Goal: Transaction & Acquisition: Purchase product/service

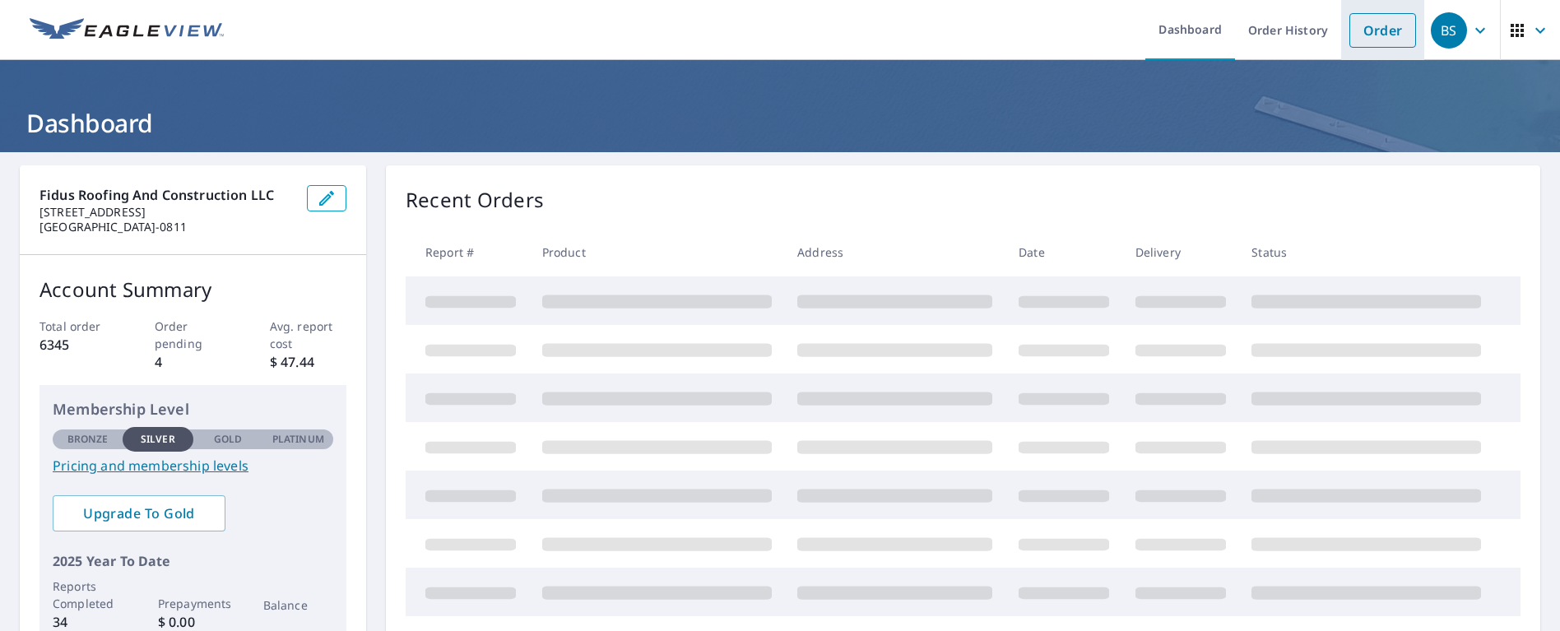
click at [1367, 32] on link "Order" at bounding box center [1382, 30] width 67 height 35
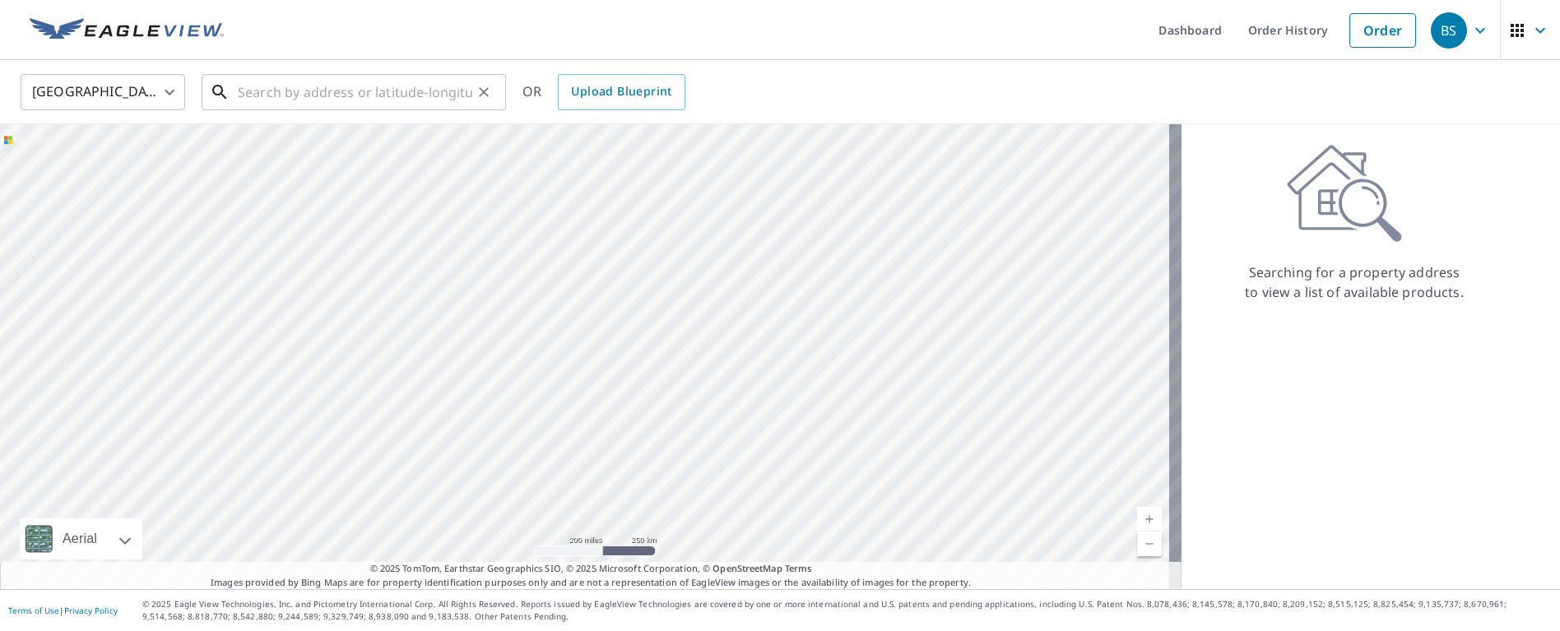
click at [417, 99] on input "text" at bounding box center [355, 92] width 234 height 46
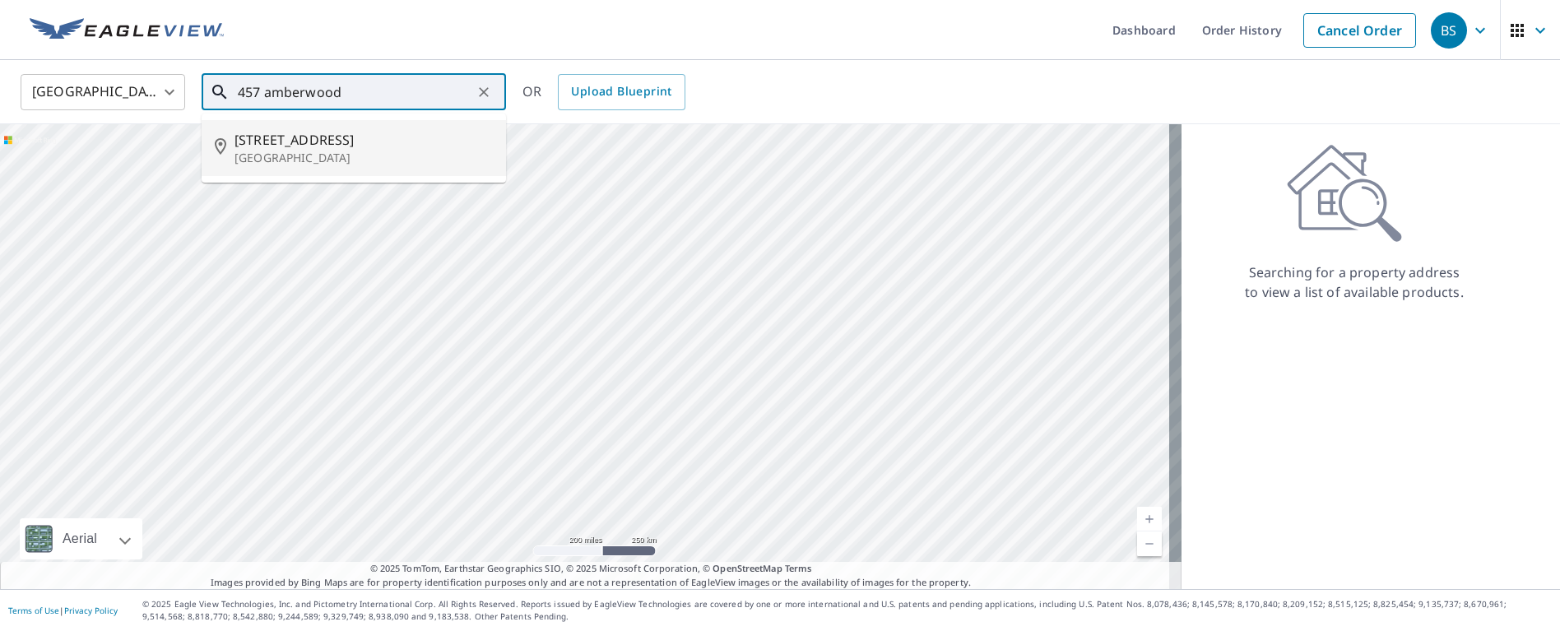
click at [354, 135] on span "[STREET_ADDRESS]" at bounding box center [363, 140] width 258 height 20
type input "[STREET_ADDRESS]"
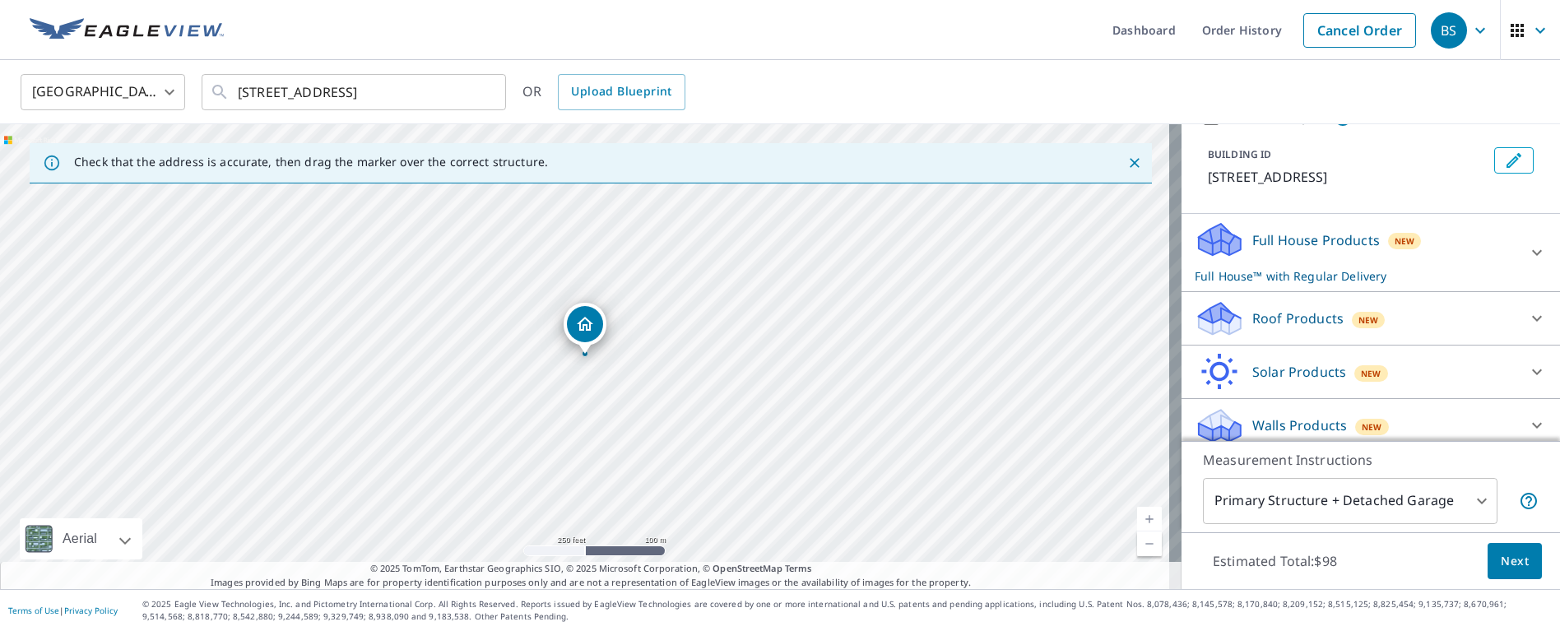
scroll to position [81, 0]
click at [1527, 327] on icon at bounding box center [1537, 318] width 20 height 20
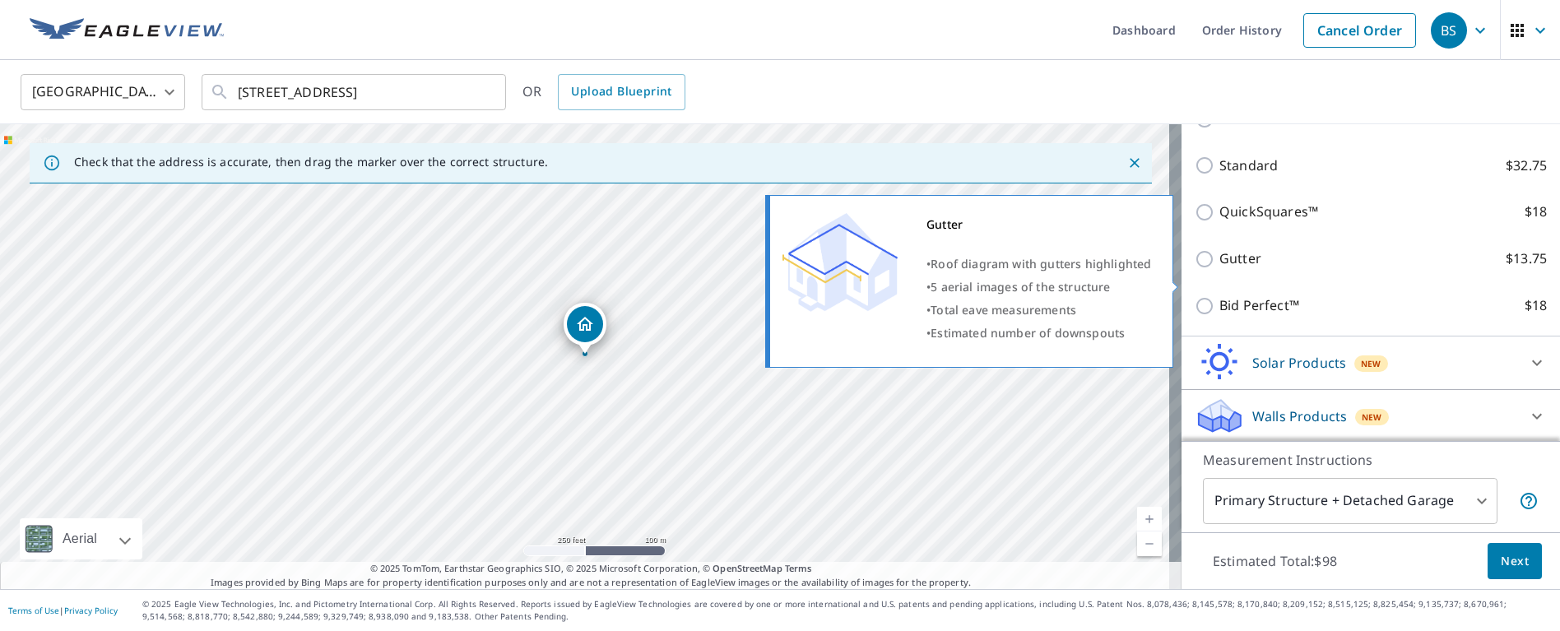
click at [1195, 269] on input "Gutter $13.75" at bounding box center [1207, 259] width 25 height 20
checkbox input "true"
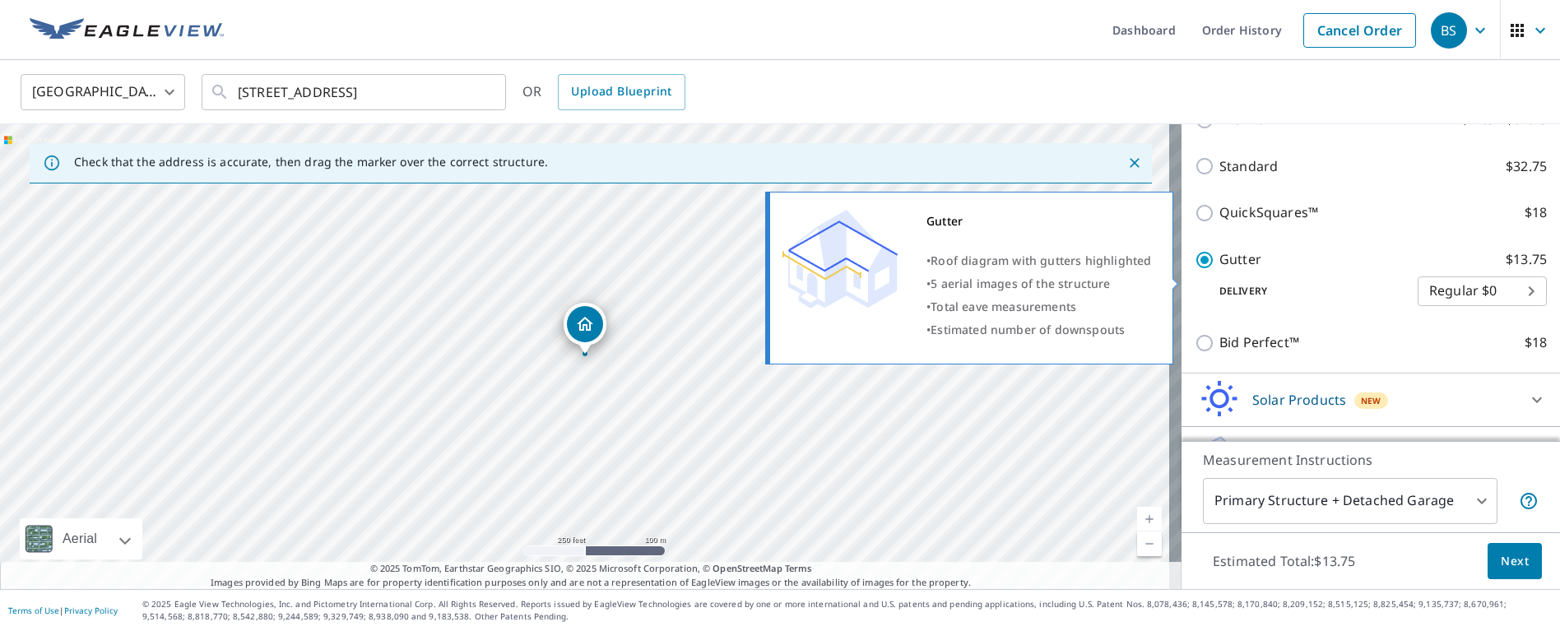
checkbox input "false"
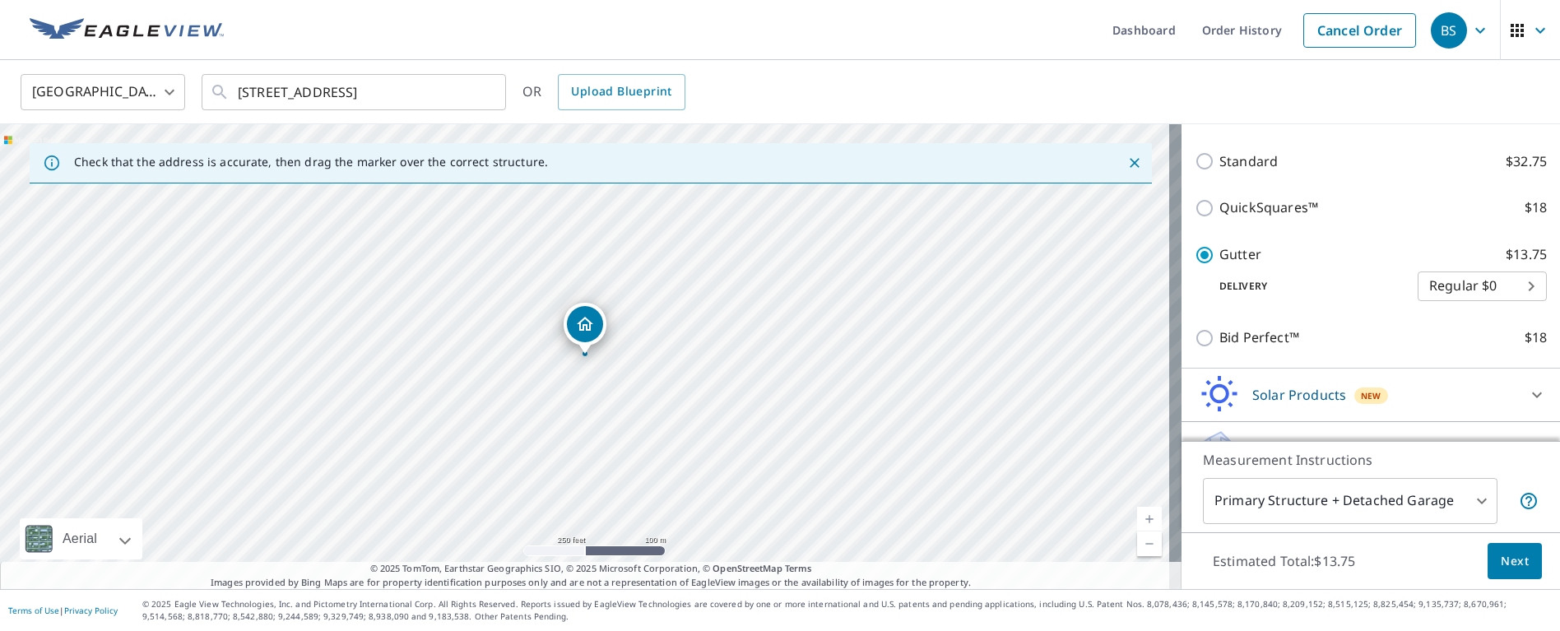
scroll to position [328, 0]
click at [1501, 563] on span "Next" at bounding box center [1515, 561] width 28 height 21
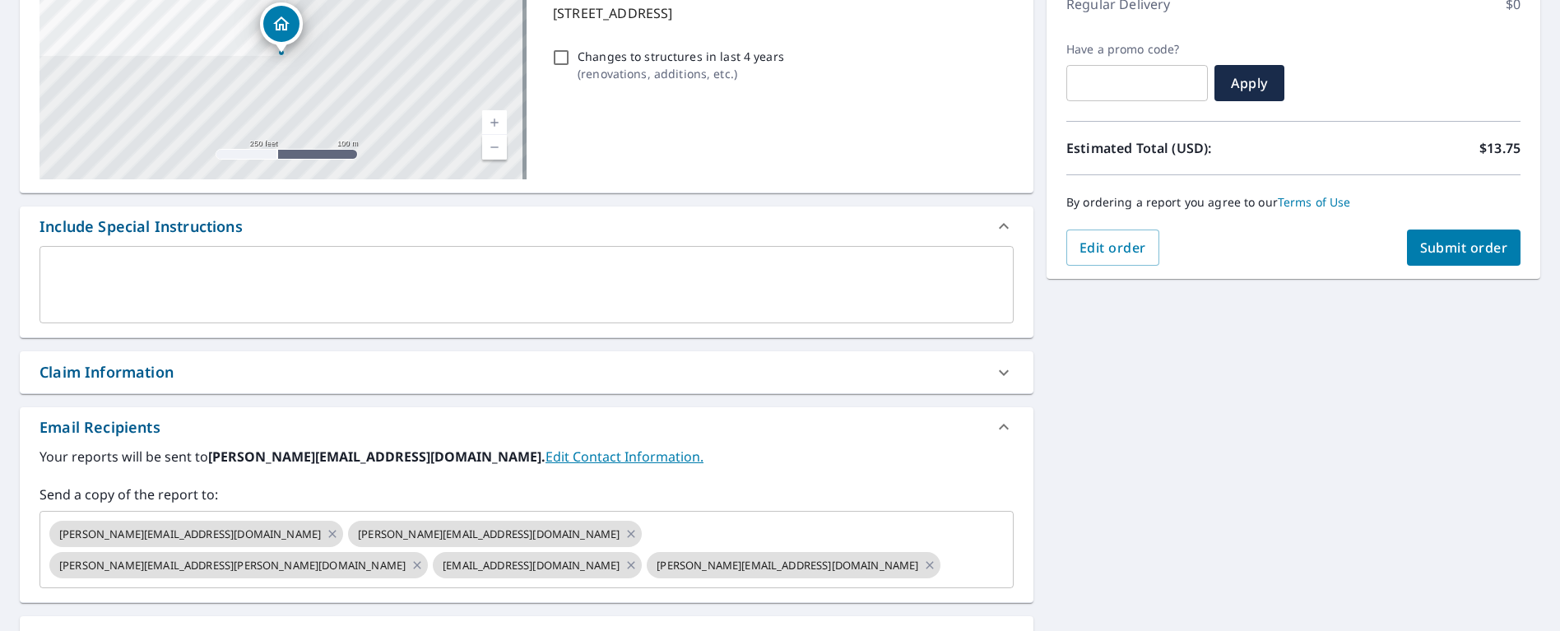
scroll to position [247, 0]
click at [326, 531] on icon at bounding box center [332, 533] width 13 height 18
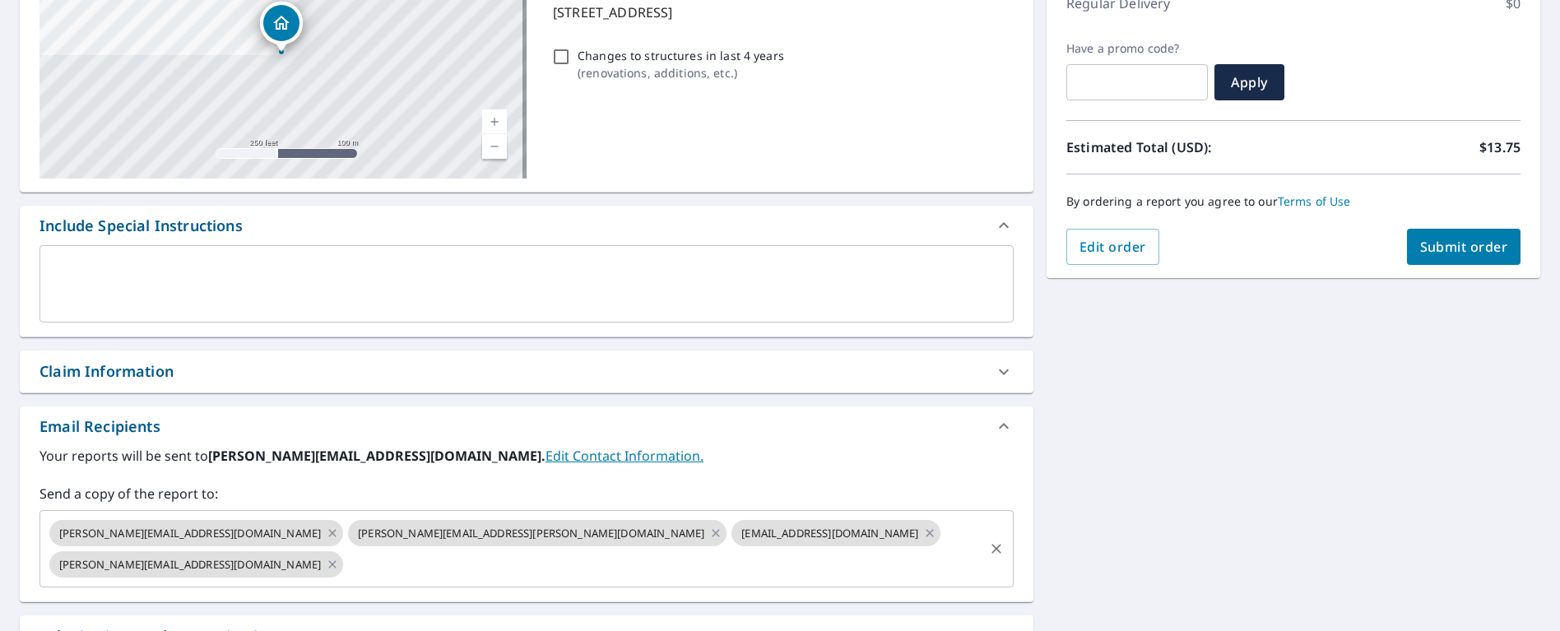
click at [326, 532] on icon at bounding box center [332, 533] width 13 height 18
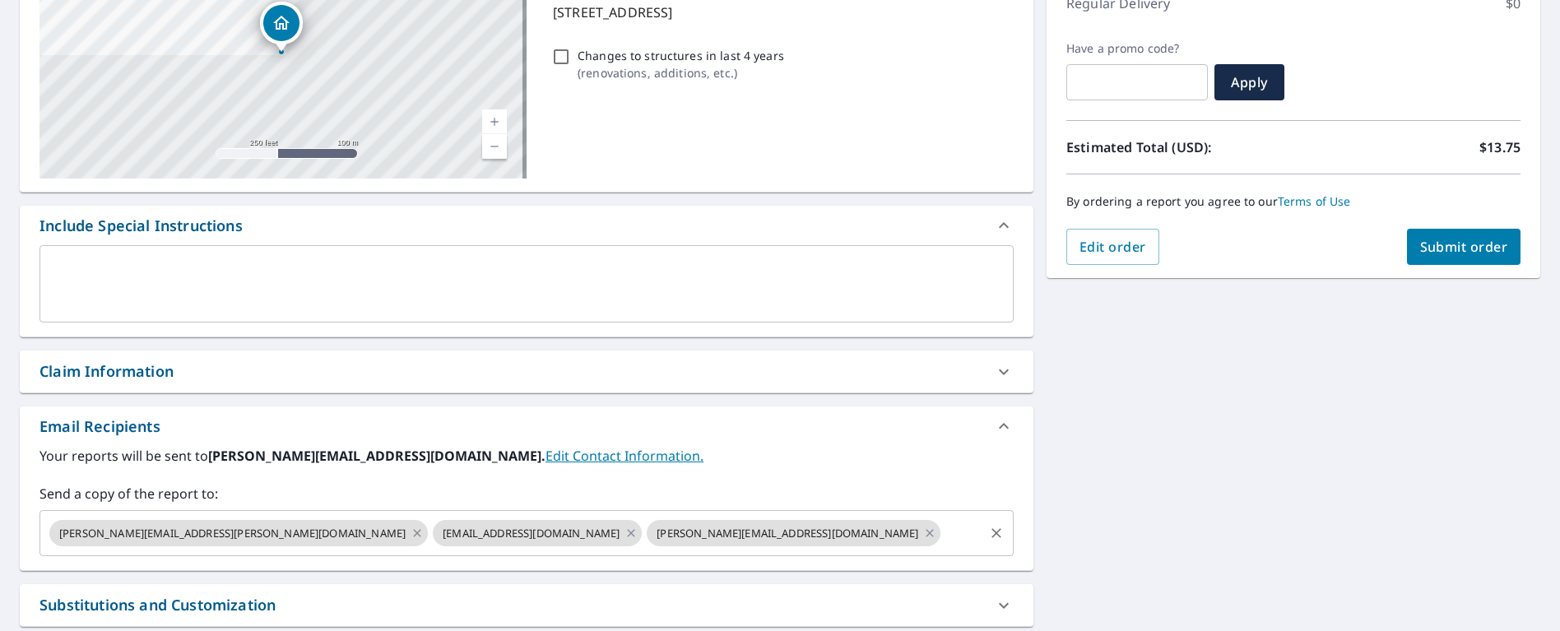
click at [413, 531] on icon at bounding box center [416, 532] width 7 height 7
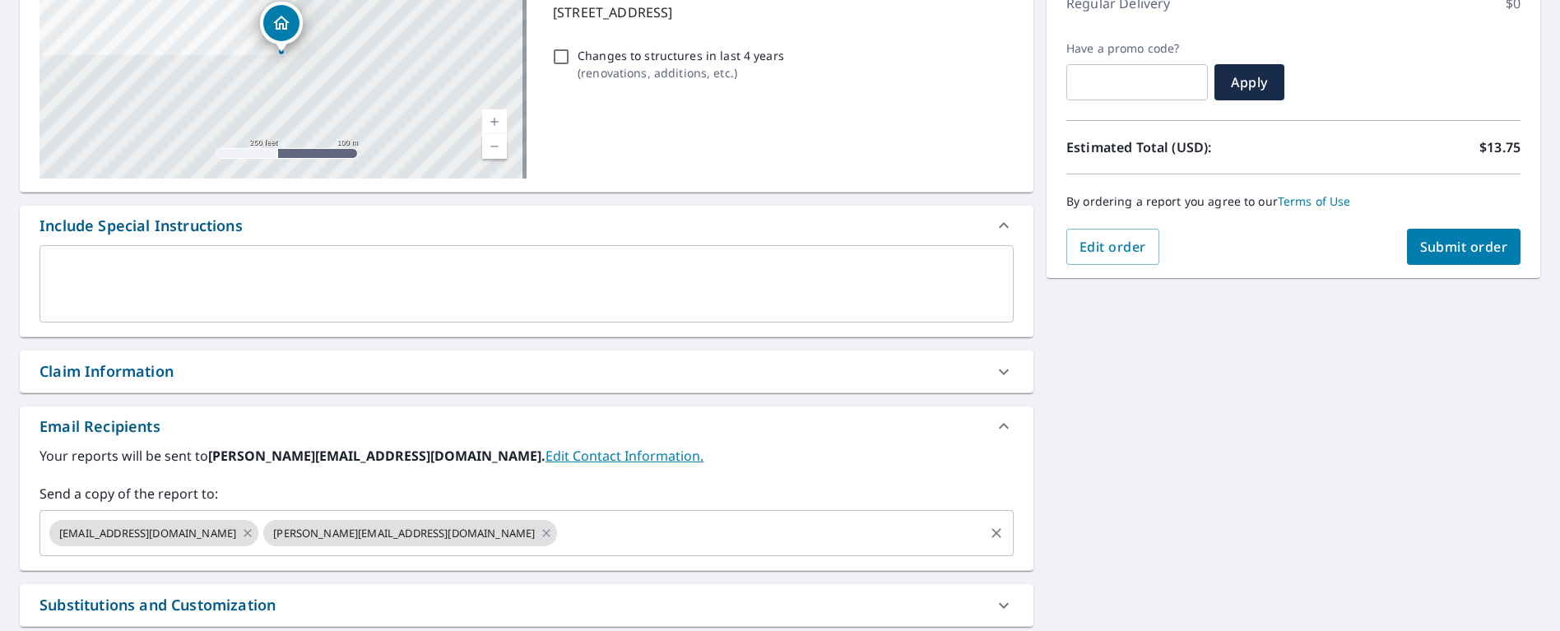
click at [241, 534] on icon at bounding box center [247, 533] width 13 height 18
click at [346, 536] on input "text" at bounding box center [664, 532] width 636 height 31
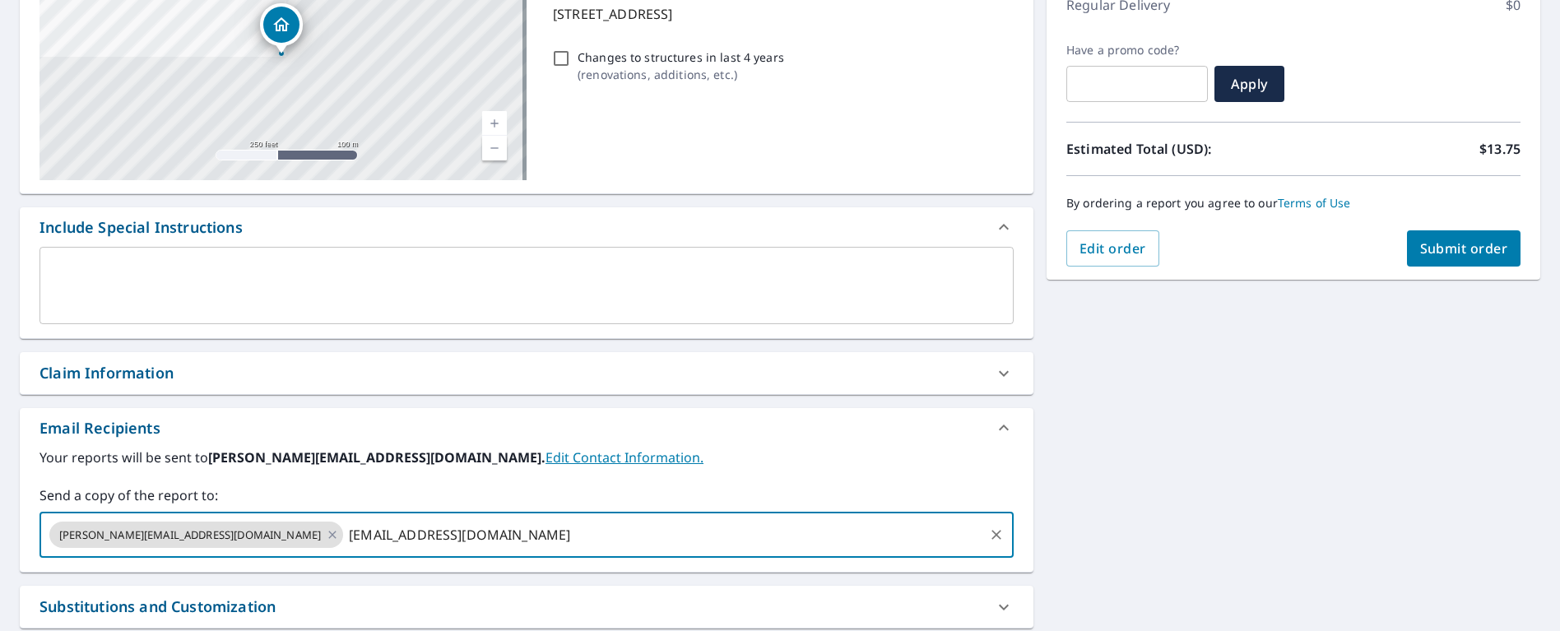
scroll to position [244, 0]
type input "[EMAIL_ADDRESS][DOMAIN_NAME]"
click at [1453, 251] on span "Submit order" at bounding box center [1464, 249] width 88 height 18
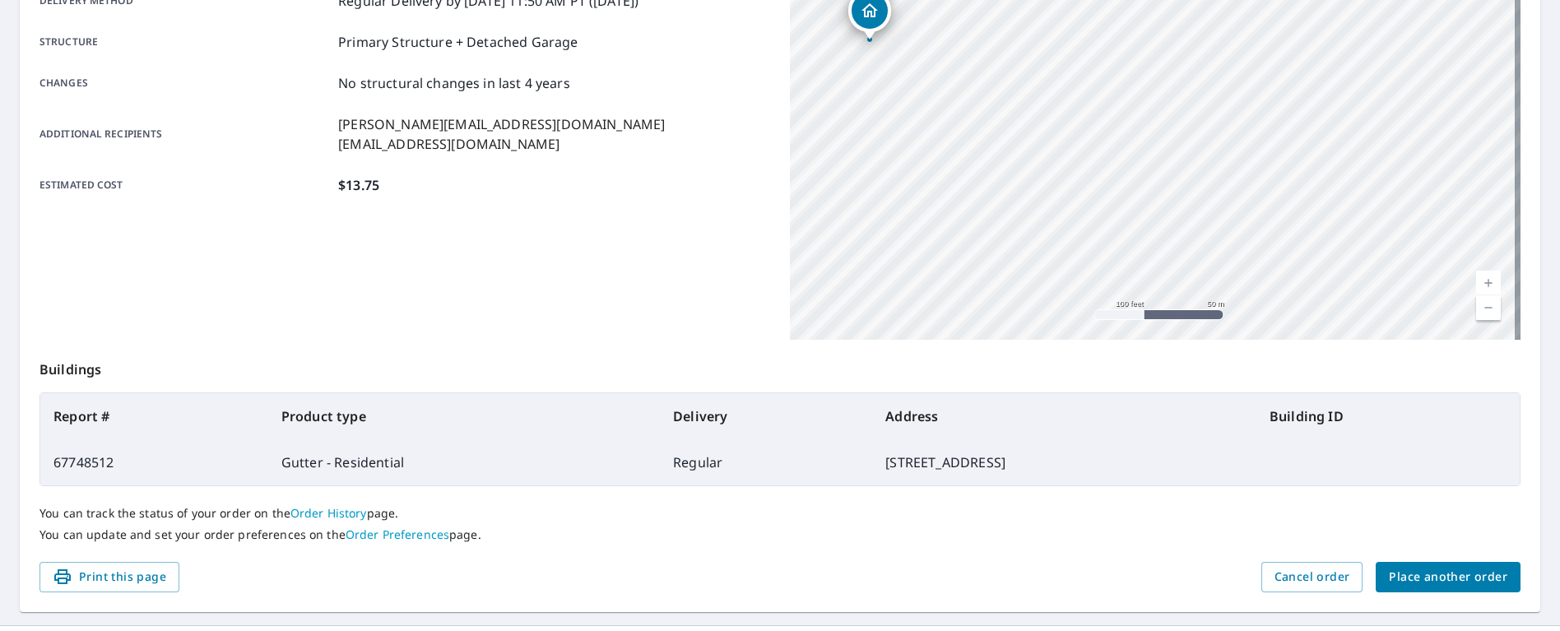
scroll to position [311, 0]
